Goal: Find specific page/section: Find specific page/section

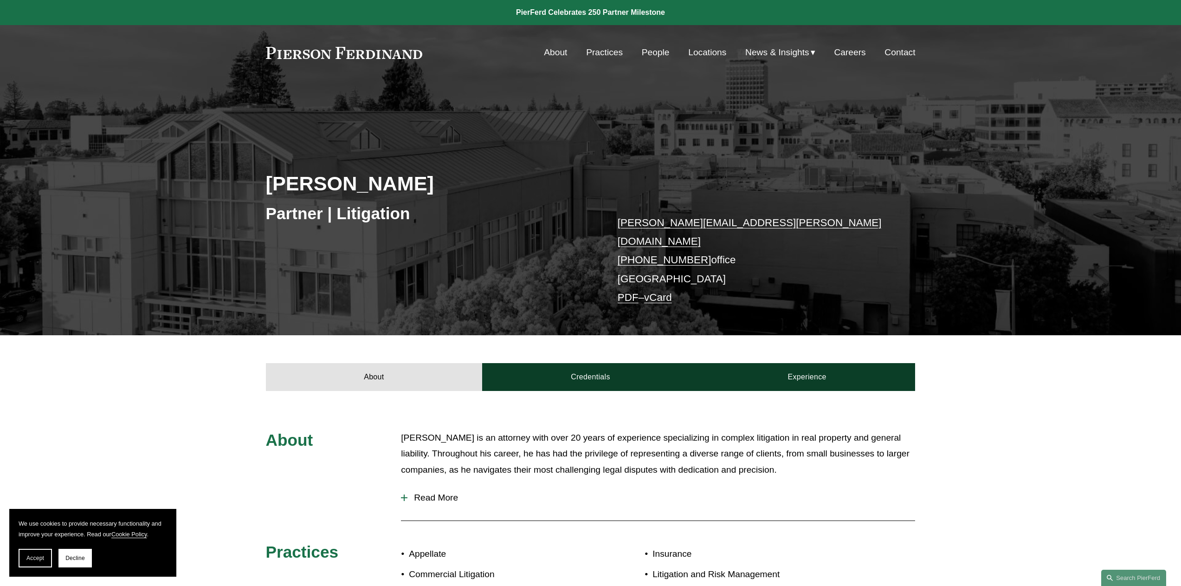
click at [637, 52] on nav "About Practices People Locations News & Insights News Insights Blogs Careers Co…" at bounding box center [729, 53] width 371 height 18
click at [656, 55] on link "People" at bounding box center [656, 53] width 28 height 18
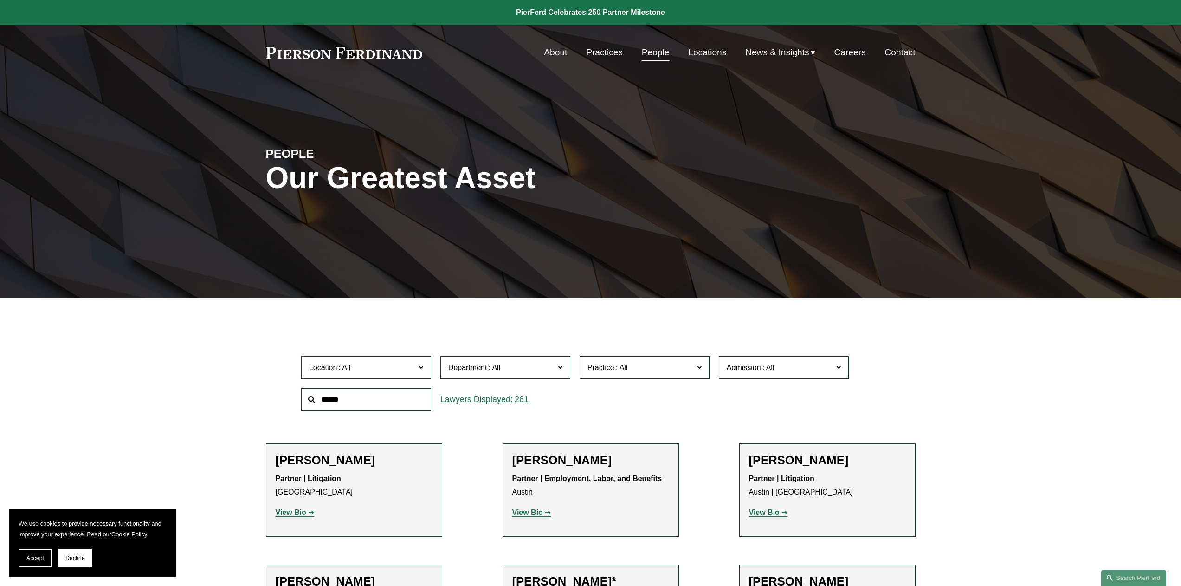
click at [374, 395] on input "text" at bounding box center [366, 399] width 130 height 23
type input "******"
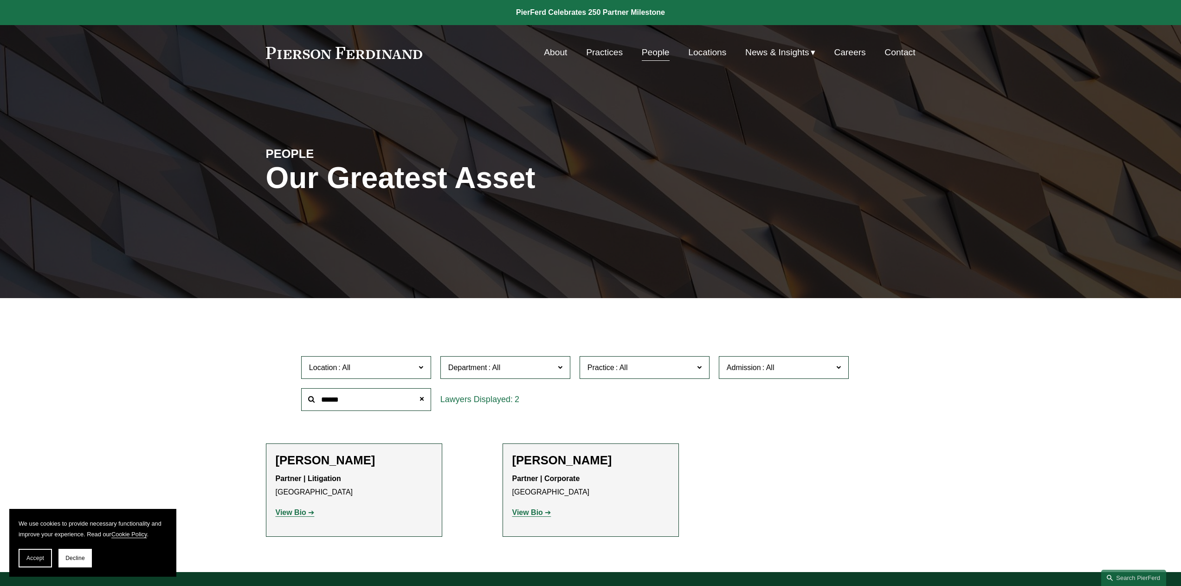
click at [298, 515] on strong "View Bio" at bounding box center [291, 512] width 31 height 8
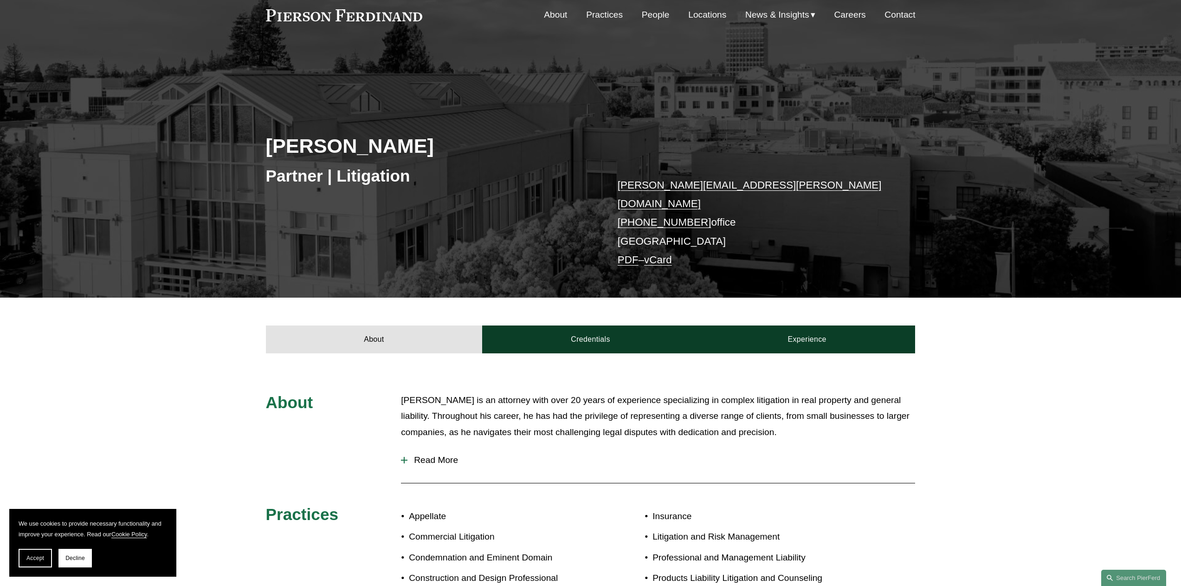
scroll to position [133, 0]
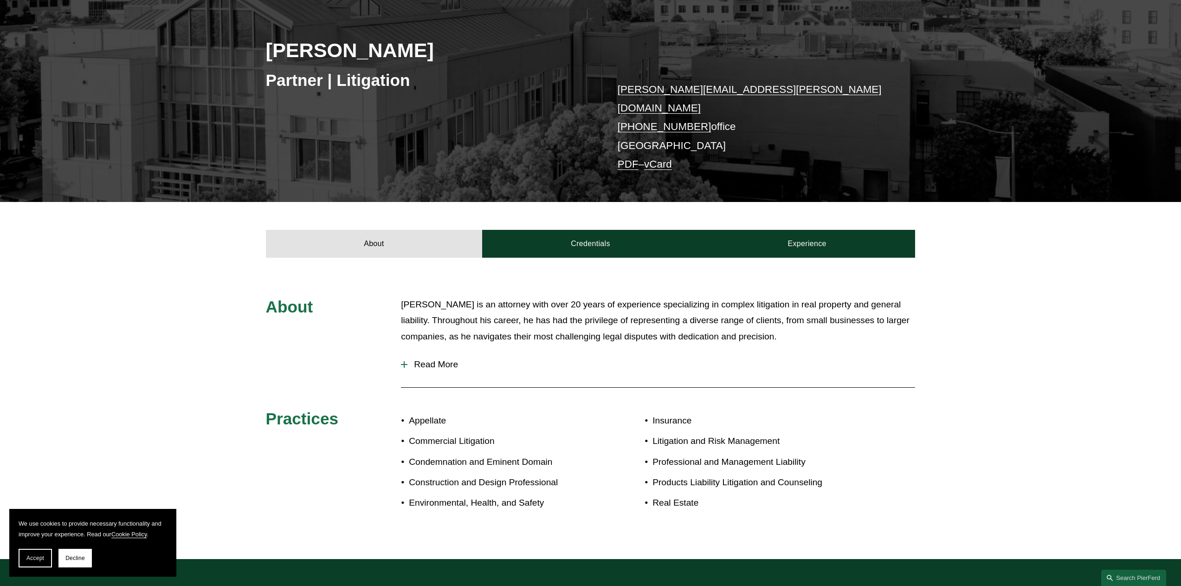
click at [444, 360] on span "Read More" at bounding box center [661, 364] width 508 height 10
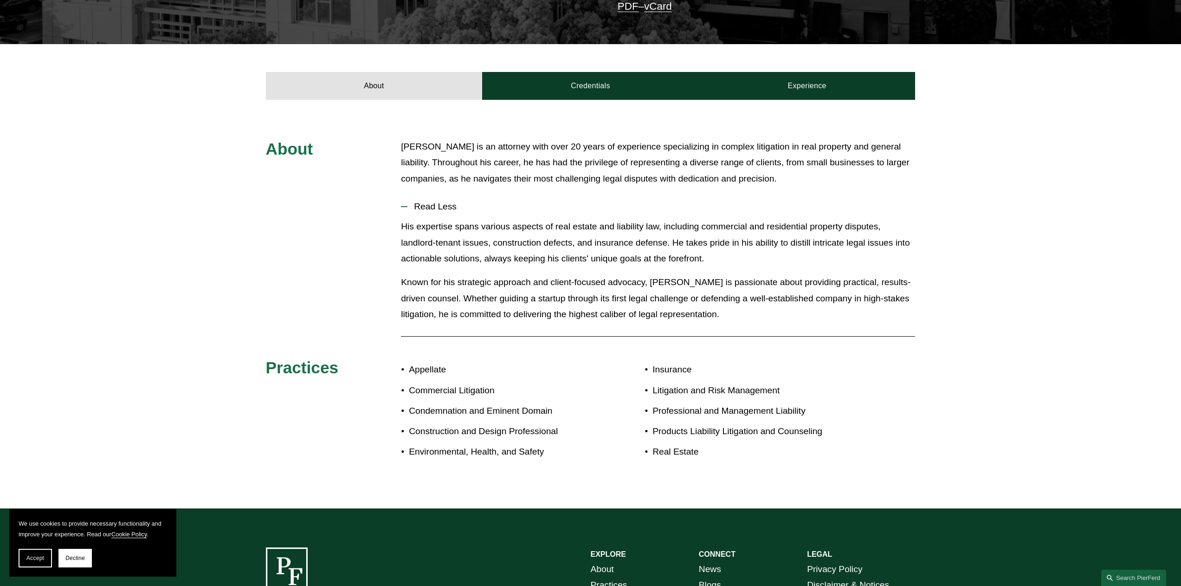
scroll to position [437, 0]
